Goal: Transaction & Acquisition: Purchase product/service

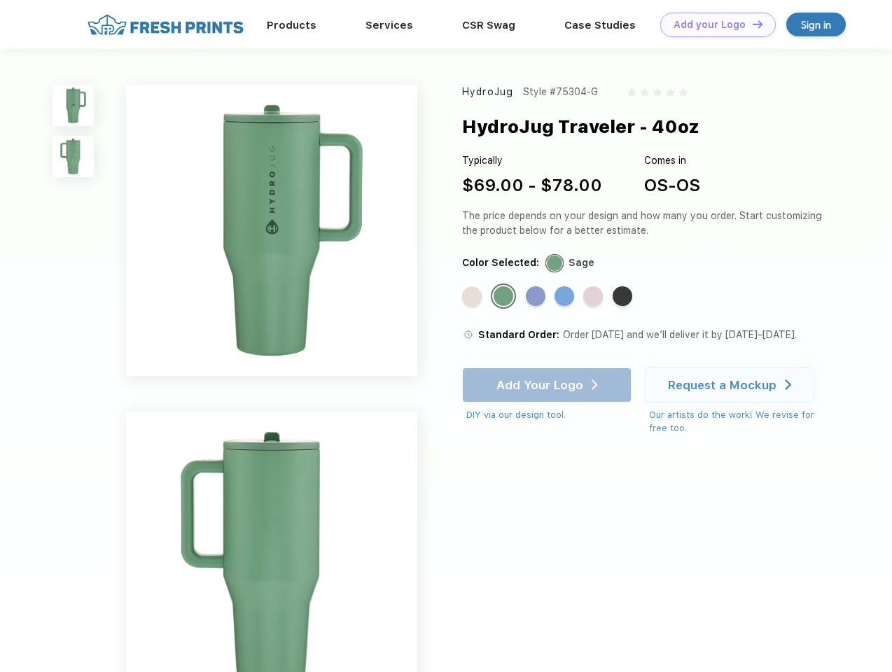
click at [713, 25] on link "Add your Logo Design Tool" at bounding box center [718, 25] width 116 height 25
click at [0, 0] on div "Design Tool" at bounding box center [0, 0] width 0 height 0
click at [752, 24] on link "Add your Logo Design Tool" at bounding box center [718, 25] width 116 height 25
click at [74, 105] on img at bounding box center [73, 105] width 41 height 41
click at [74, 157] on img at bounding box center [73, 156] width 41 height 41
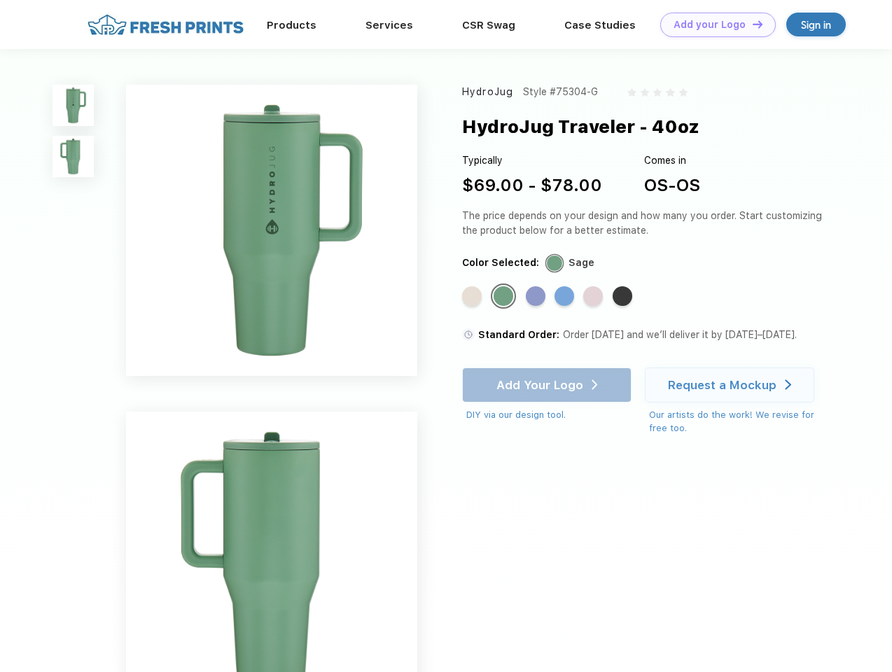
click at [473, 297] on div "Standard Color" at bounding box center [472, 296] width 20 height 20
click at [505, 297] on div "Standard Color" at bounding box center [504, 296] width 20 height 20
click at [537, 297] on div "Standard Color" at bounding box center [536, 296] width 20 height 20
click at [566, 297] on div "Standard Color" at bounding box center [565, 296] width 20 height 20
click at [595, 297] on div "Standard Color" at bounding box center [593, 296] width 20 height 20
